Goal: Find specific page/section: Find specific page/section

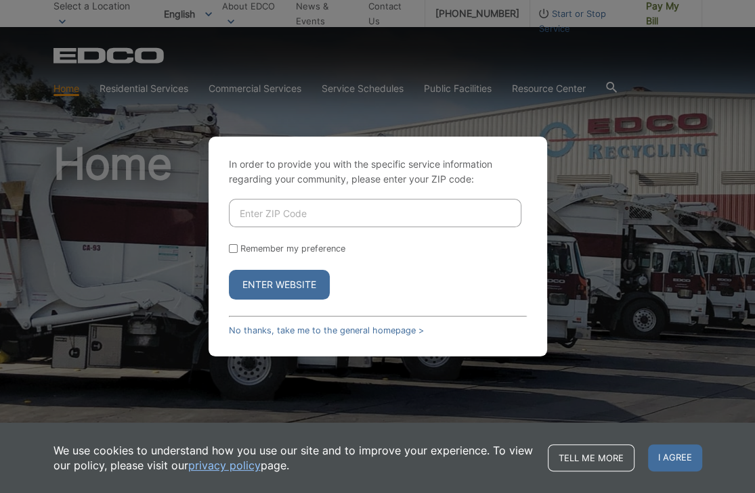
click at [347, 223] on input "Enter ZIP Code" at bounding box center [375, 213] width 292 height 28
type input "90806"
click at [229, 270] on button "Enter Website" at bounding box center [279, 285] width 101 height 30
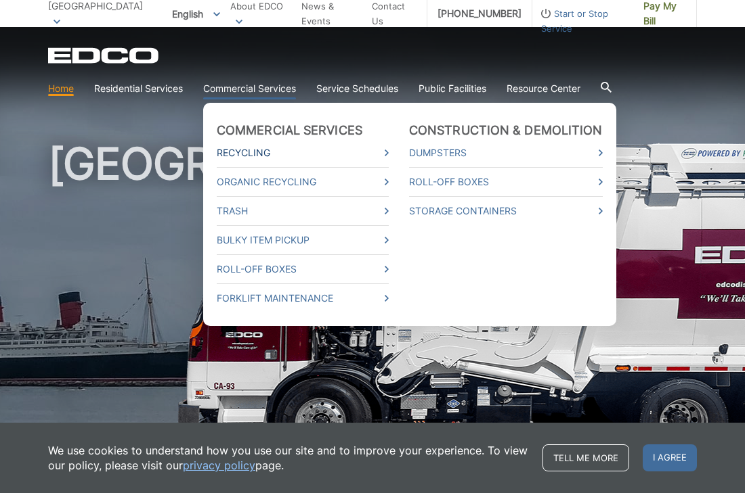
click at [387, 151] on icon at bounding box center [386, 153] width 4 height 7
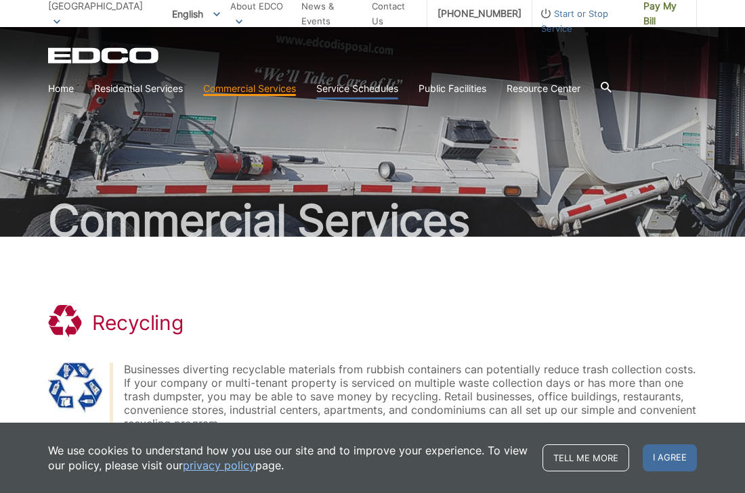
click at [358, 85] on link "Service Schedules" at bounding box center [357, 88] width 82 height 15
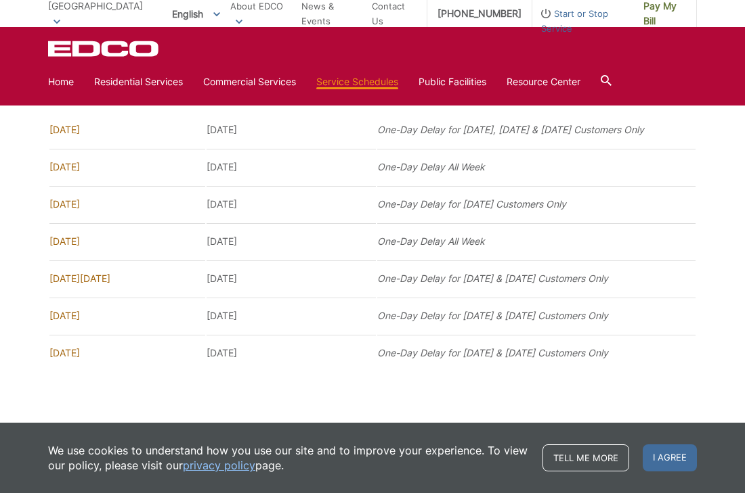
scroll to position [984, 0]
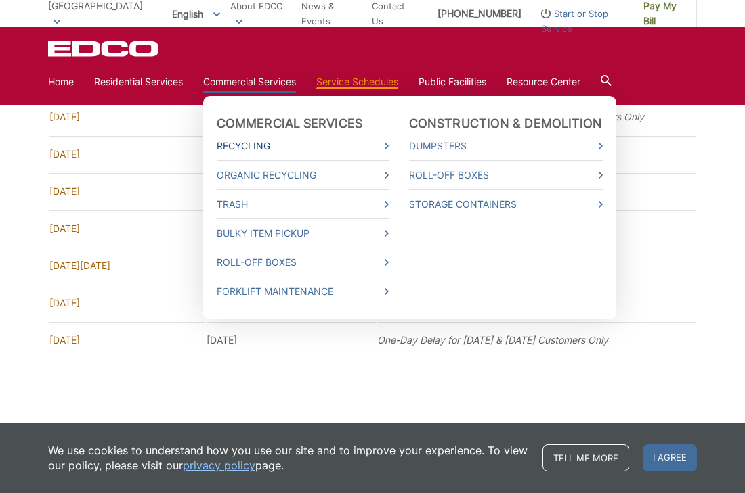
click at [388, 145] on icon at bounding box center [386, 146] width 4 height 7
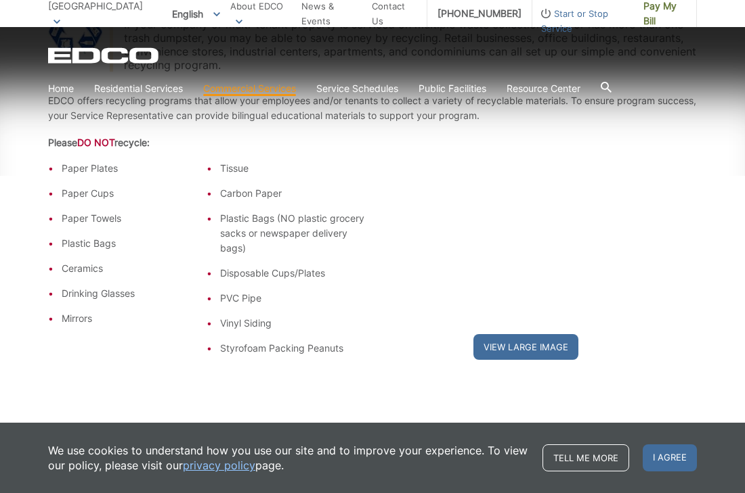
scroll to position [406, 0]
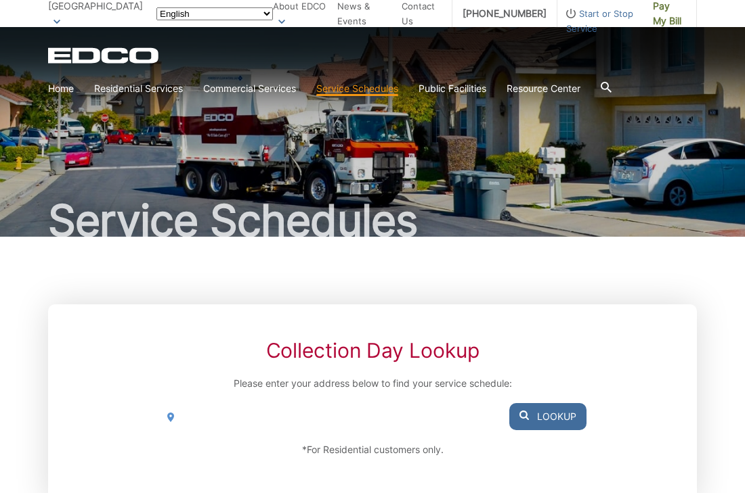
scroll to position [984, 0]
